Goal: Navigation & Orientation: Find specific page/section

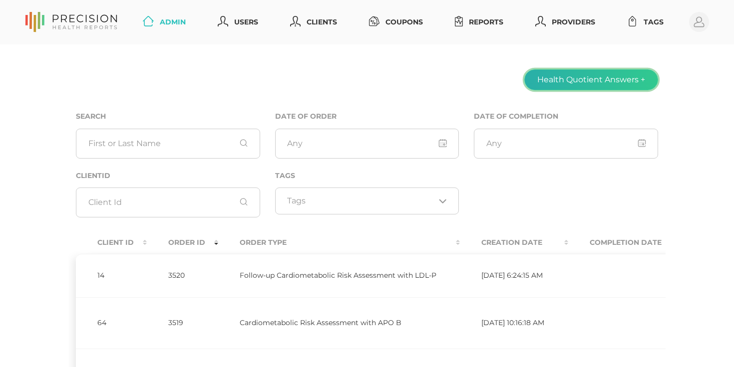
click at [641, 78] on button "Health Quotient Answers +" at bounding box center [591, 79] width 134 height 21
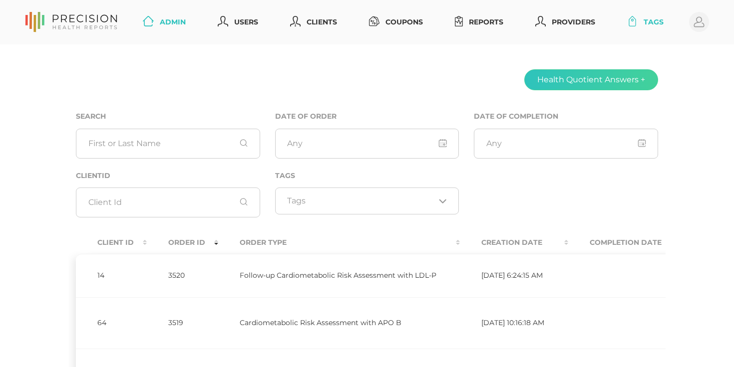
click at [657, 20] on link "Tags" at bounding box center [645, 22] width 44 height 18
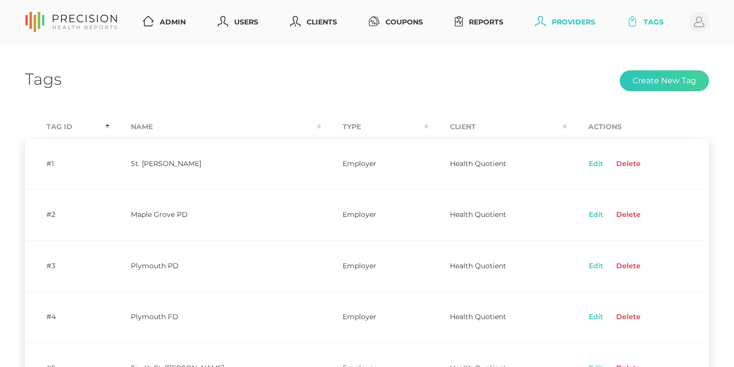
click at [570, 24] on link "Providers" at bounding box center [565, 22] width 68 height 18
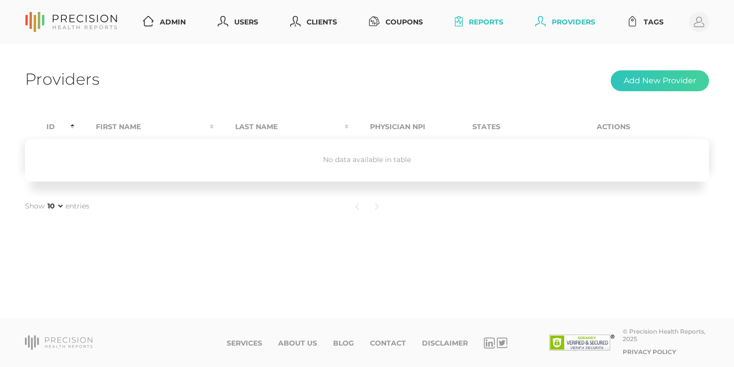
click at [491, 23] on link "Reports" at bounding box center [479, 22] width 56 height 18
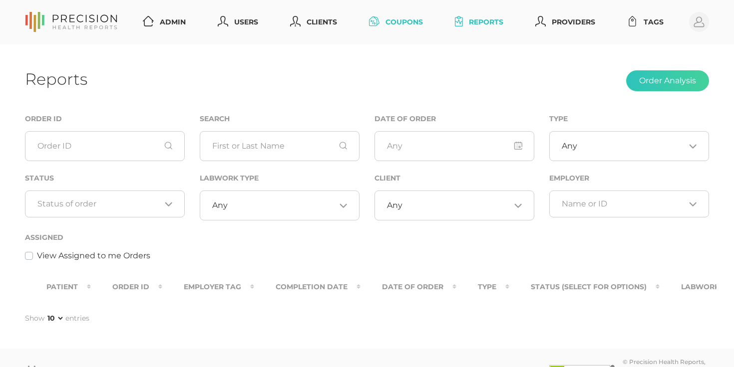
click at [406, 24] on link "Coupons" at bounding box center [396, 22] width 62 height 18
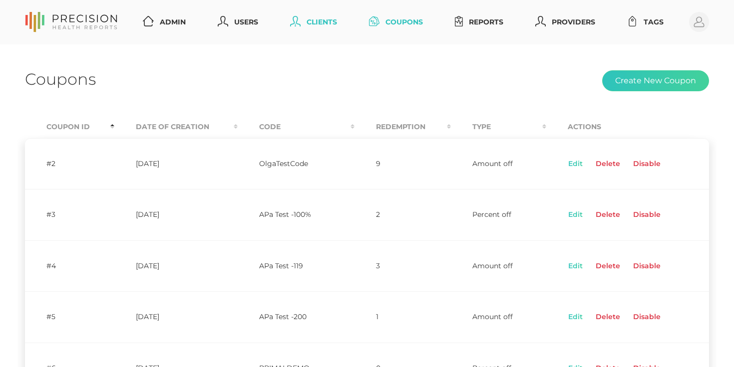
click at [330, 17] on link "Clients" at bounding box center [313, 22] width 55 height 18
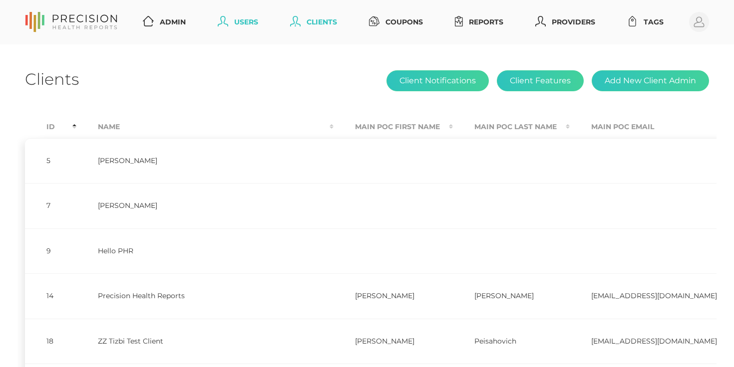
click at [238, 24] on link "Users" at bounding box center [238, 22] width 48 height 18
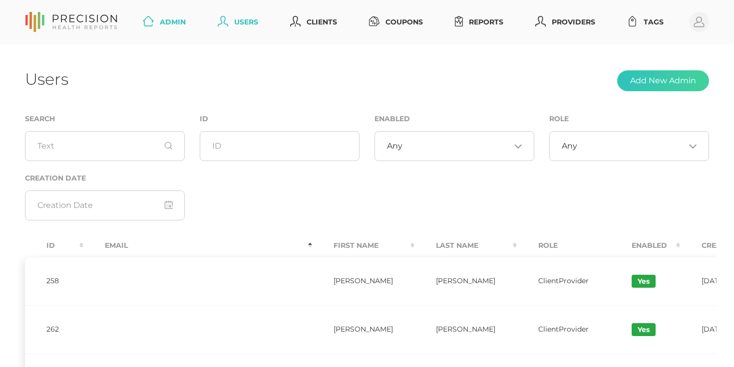
click at [167, 19] on link "Admin" at bounding box center [164, 22] width 51 height 18
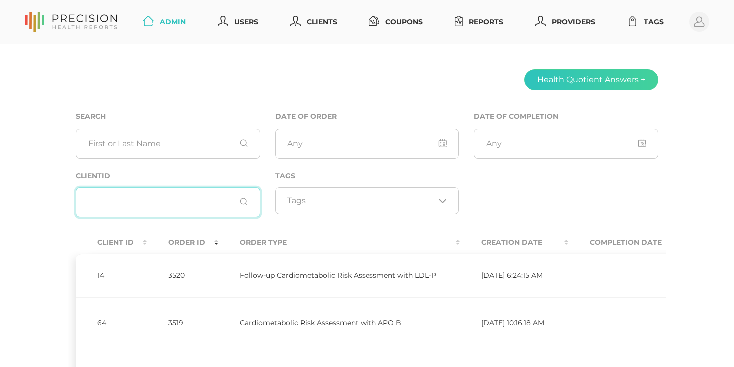
click at [156, 201] on input "text" at bounding box center [168, 203] width 184 height 30
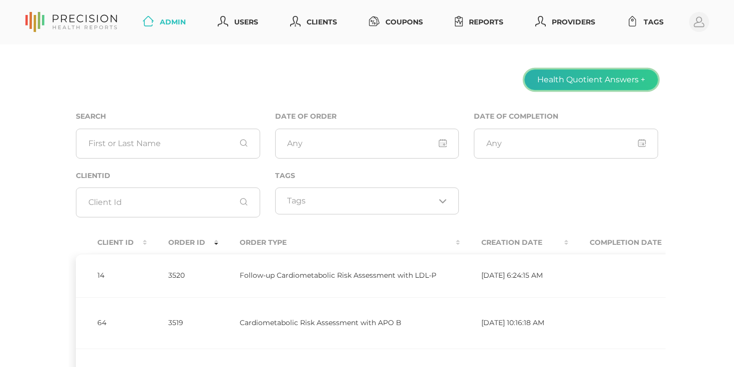
drag, startPoint x: 535, startPoint y: 78, endPoint x: 678, endPoint y: 77, distance: 142.2
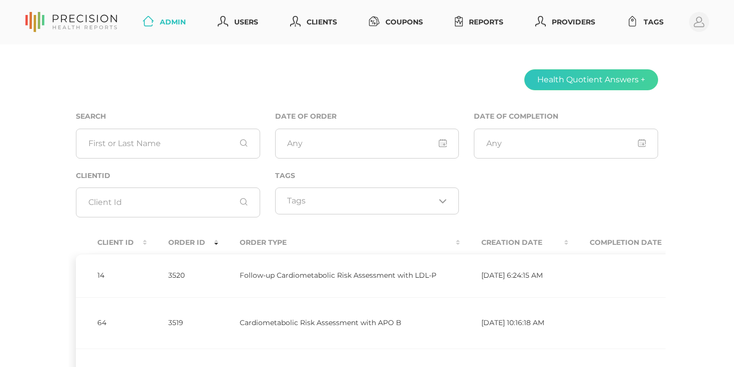
drag, startPoint x: 430, startPoint y: 81, endPoint x: 678, endPoint y: 75, distance: 247.6
click at [163, 25] on link "Admin" at bounding box center [164, 22] width 51 height 18
